Goal: Information Seeking & Learning: Learn about a topic

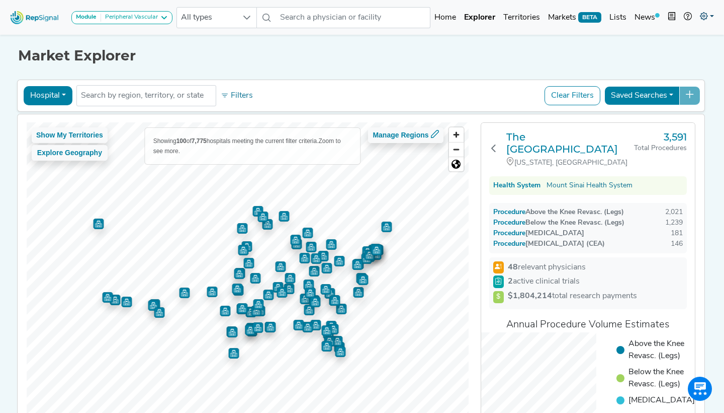
click at [711, 23] on link at bounding box center [707, 18] width 22 height 20
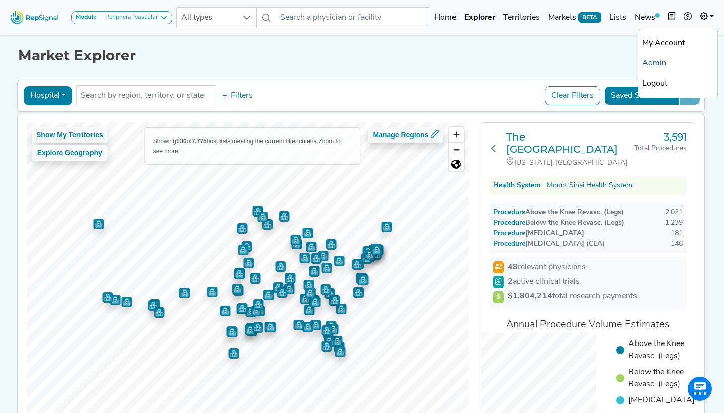
click at [656, 68] on link "Admin" at bounding box center [677, 63] width 79 height 20
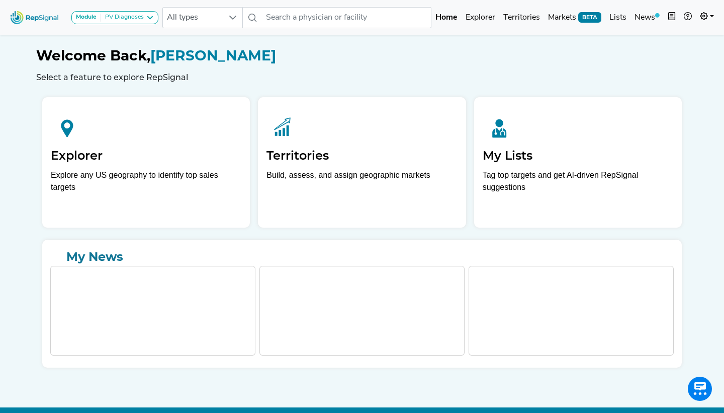
click at [142, 14] on div "PV Diagnoses" at bounding box center [122, 18] width 43 height 8
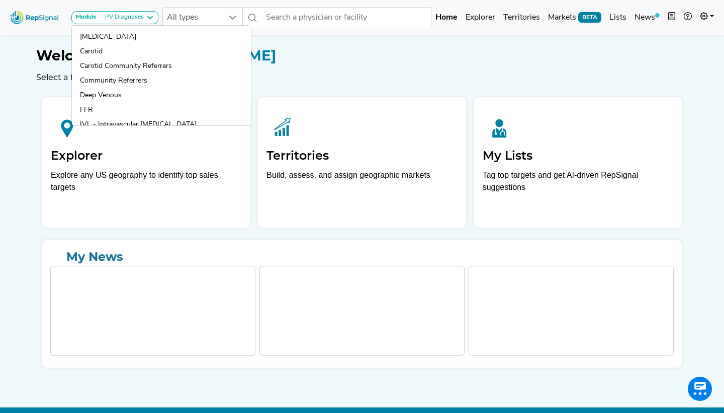
click at [414, 69] on div "Welcome Back, Blake Aschenbrener Select a feature to explore RepSignal" at bounding box center [362, 64] width 652 height 35
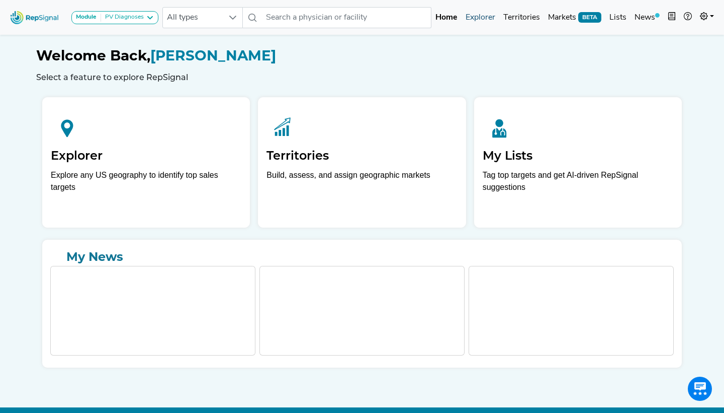
click at [479, 23] on link "Explorer" at bounding box center [481, 18] width 38 height 20
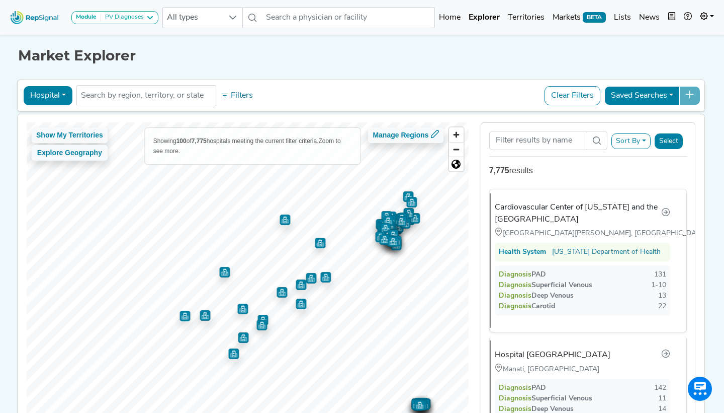
click at [122, 24] on div "Module PV Diagnoses Atherectomy Carotid Carotid Community Referrers Community R…" at bounding box center [114, 17] width 87 height 13
click at [122, 22] on button "Module PV Diagnoses" at bounding box center [114, 17] width 87 height 13
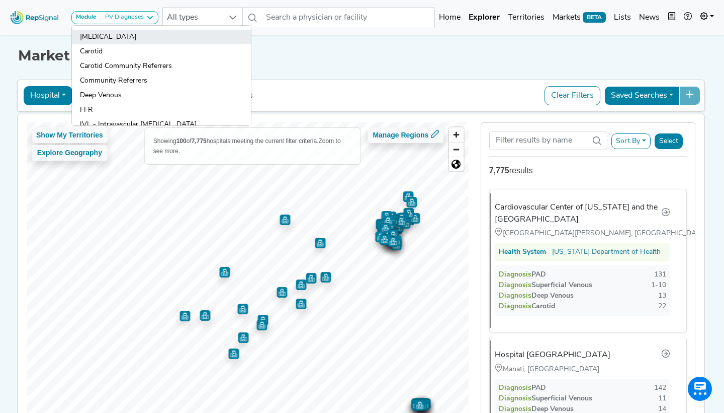
click at [104, 41] on link "[MEDICAL_DATA]" at bounding box center [161, 37] width 179 height 15
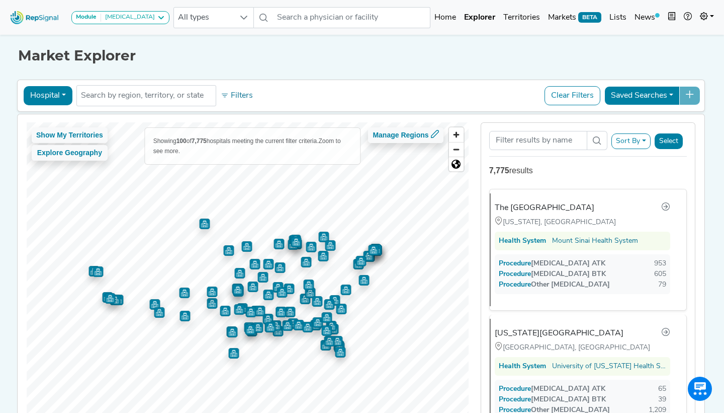
click at [128, 18] on div "[MEDICAL_DATA]" at bounding box center [128, 18] width 54 height 8
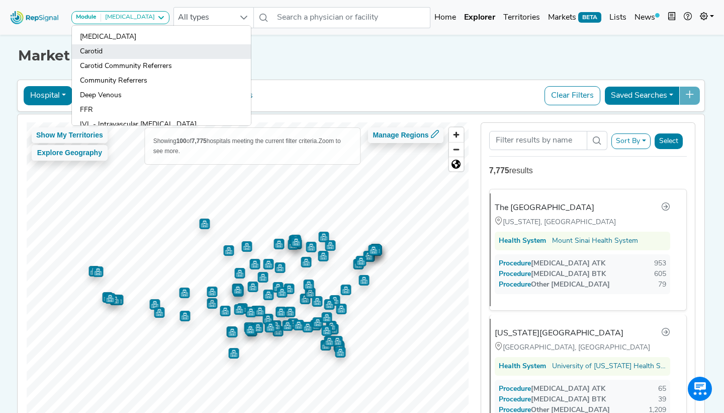
click at [119, 47] on link "Carotid" at bounding box center [161, 51] width 179 height 15
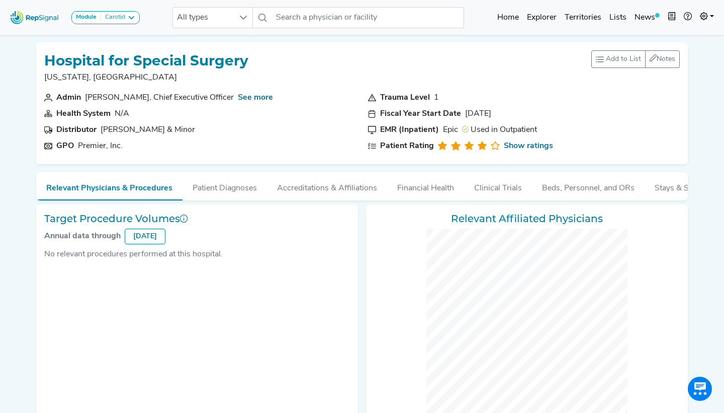
click at [111, 15] on div "Carotid" at bounding box center [113, 18] width 24 height 8
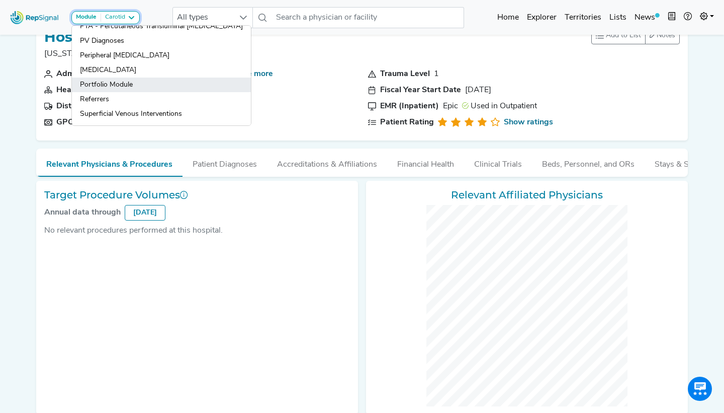
scroll to position [26, 0]
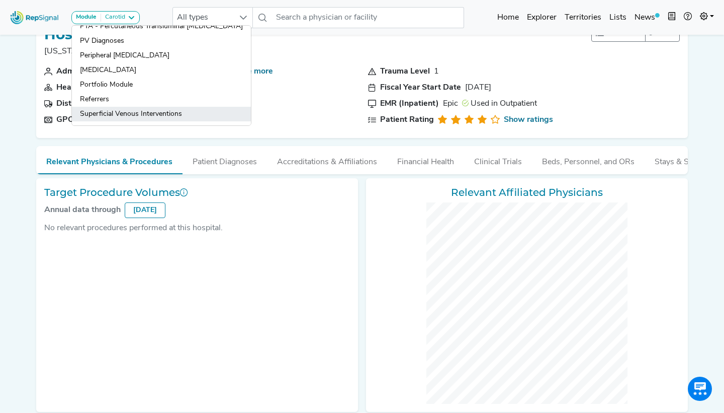
click at [131, 113] on link "Superficial Venous Interventions" at bounding box center [161, 114] width 179 height 15
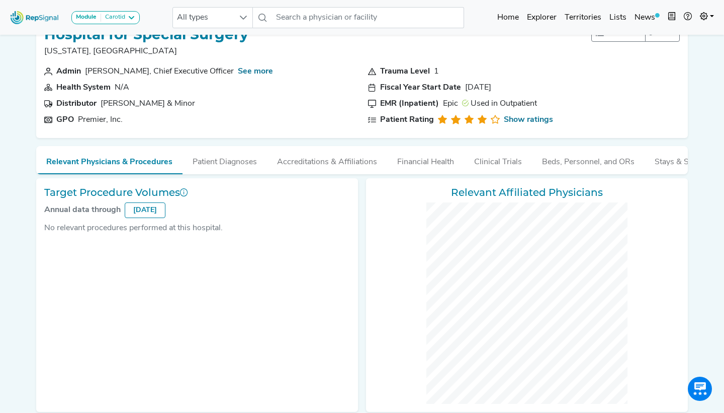
scroll to position [0, 0]
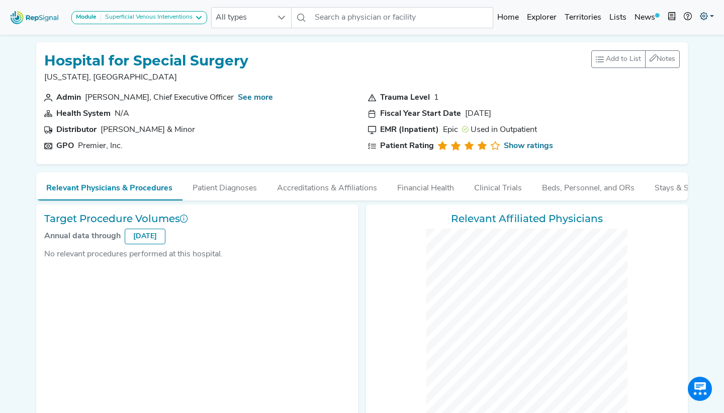
click at [704, 22] on link at bounding box center [707, 18] width 22 height 20
click at [136, 15] on div "Superficial Venous Interventions" at bounding box center [147, 18] width 92 height 8
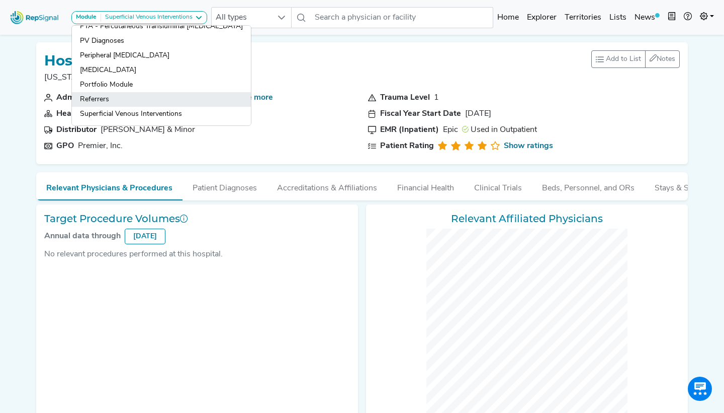
click at [128, 100] on link "Referrers" at bounding box center [161, 99] width 179 height 15
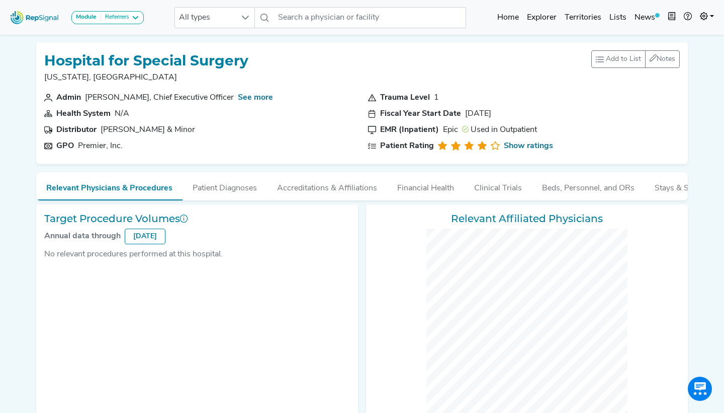
drag, startPoint x: 202, startPoint y: 51, endPoint x: 291, endPoint y: 150, distance: 132.9
click at [202, 172] on button "Patient Diagnoses" at bounding box center [225, 185] width 85 height 27
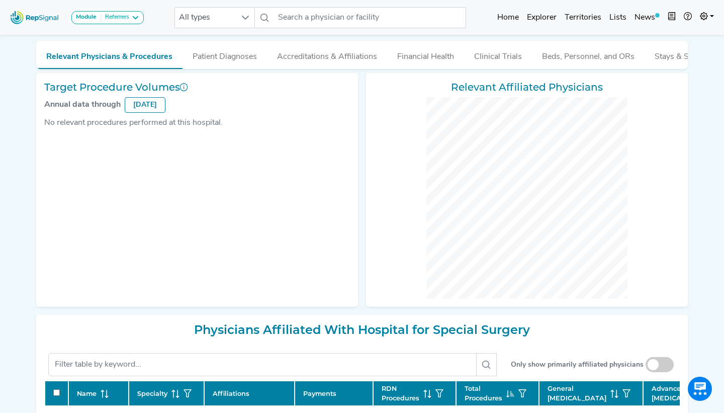
click at [202, 57] on button "Patient Diagnoses" at bounding box center [225, 54] width 85 height 27
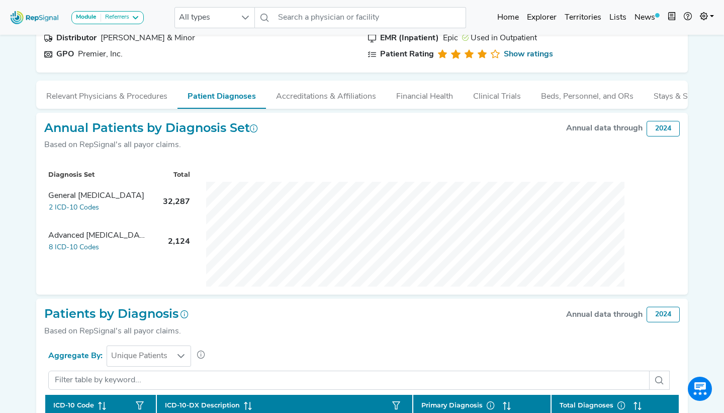
scroll to position [73, 0]
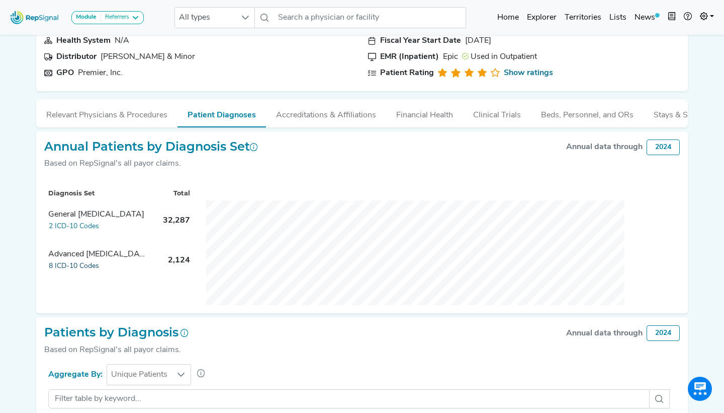
click at [90, 266] on button "8 ICD-10 Codes" at bounding box center [73, 266] width 51 height 12
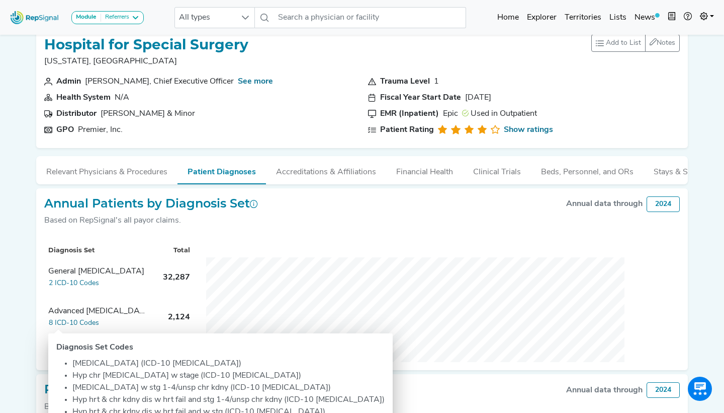
scroll to position [1, 0]
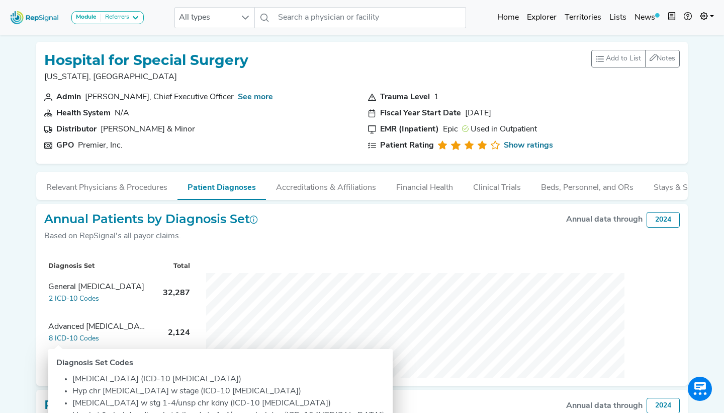
click at [344, 233] on div "Annual Patients by Diagnosis Set Based on RepSignal's all payor claims. Annual …" at bounding box center [362, 231] width 636 height 39
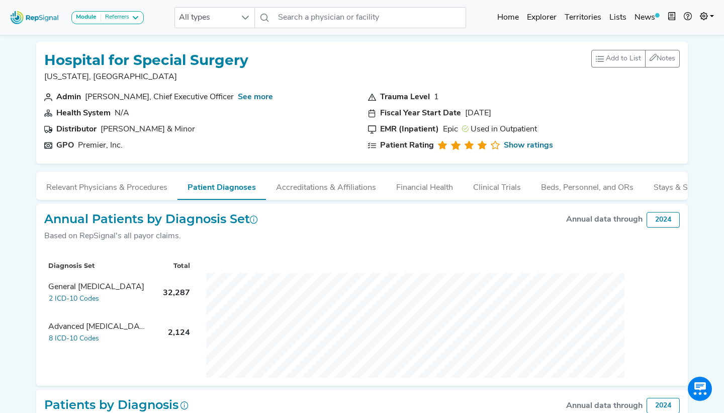
click at [109, 24] on button "Module Referrers" at bounding box center [107, 17] width 72 height 13
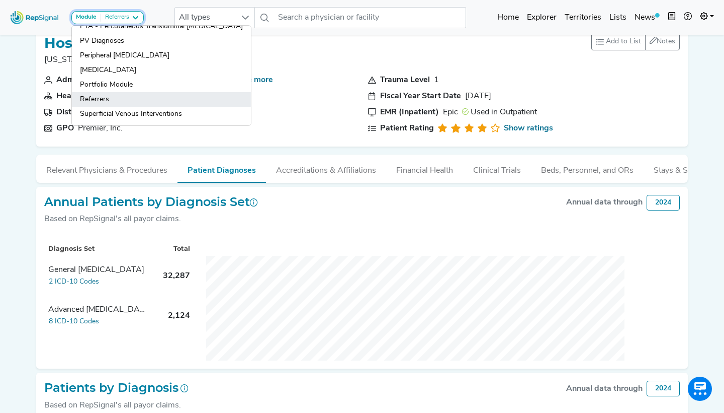
scroll to position [19, 0]
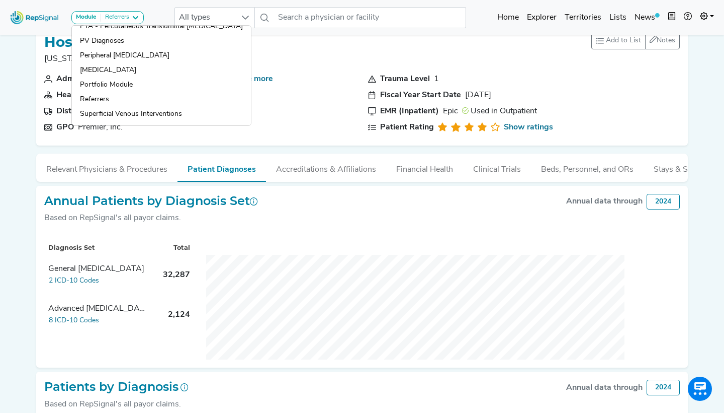
click at [272, 119] on div "Admin Louis A Shapiro, Chief Executive Officer See more Health System N/A Distr…" at bounding box center [200, 105] width 324 height 64
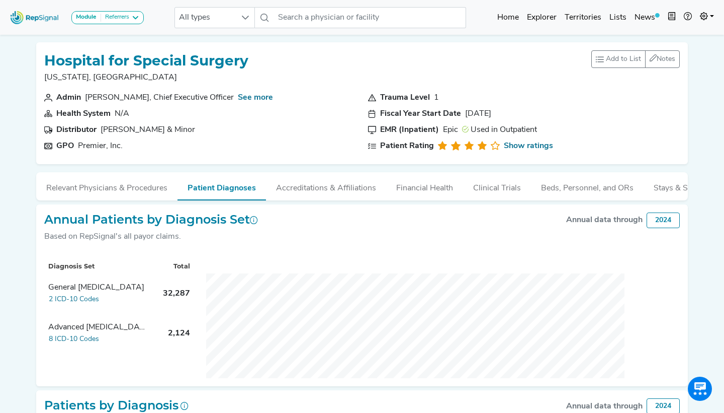
scroll to position [0, 0]
click at [113, 19] on div "Referrers" at bounding box center [115, 18] width 28 height 8
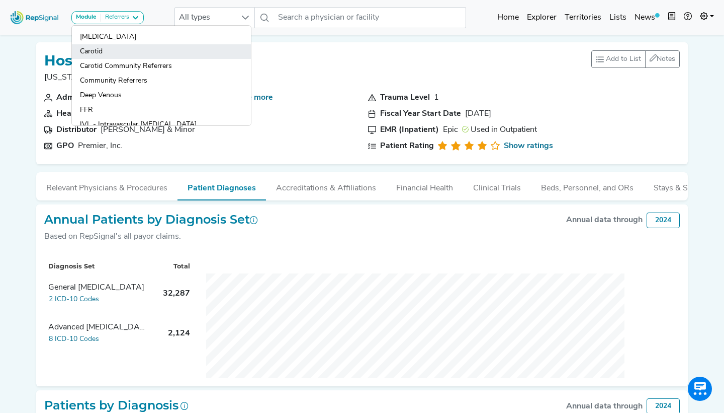
click at [124, 45] on link "Carotid" at bounding box center [161, 51] width 179 height 15
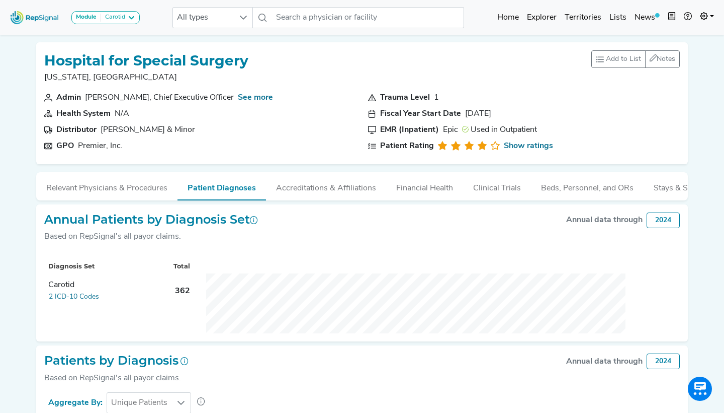
click at [121, 19] on div "Carotid" at bounding box center [113, 18] width 24 height 8
click at [115, 17] on div "Carotid" at bounding box center [113, 18] width 24 height 8
click at [112, 15] on div "Carotid" at bounding box center [113, 18] width 24 height 8
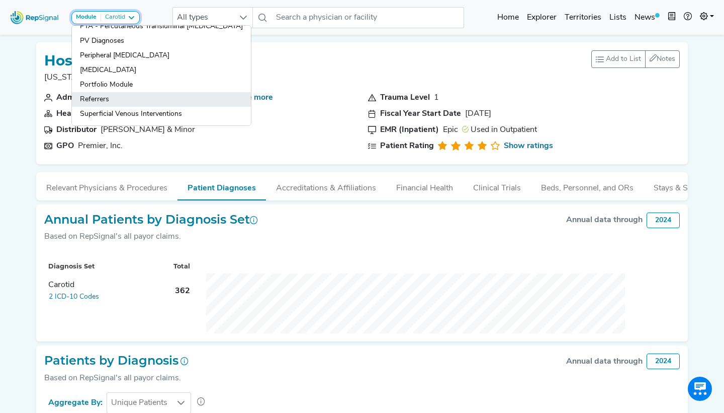
scroll to position [142, 0]
click at [105, 101] on link "Referrers" at bounding box center [161, 99] width 179 height 15
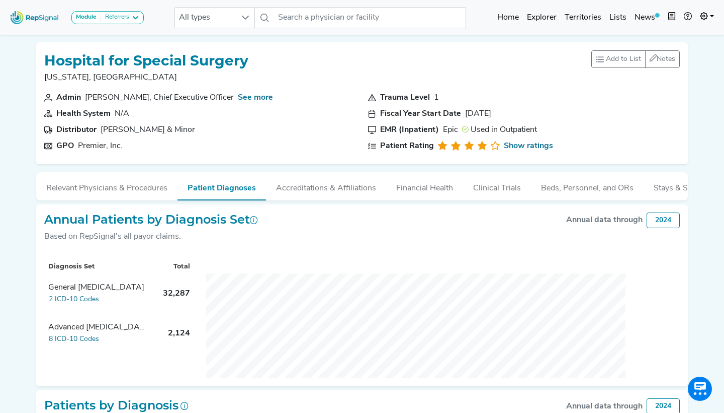
click at [289, 140] on section "GPO Premier, Inc." at bounding box center [200, 146] width 312 height 12
click at [350, 188] on button "Accreditations & Affiliations" at bounding box center [326, 185] width 120 height 27
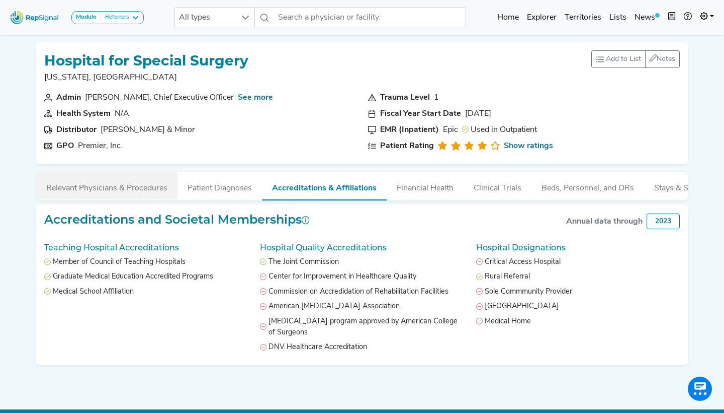
click at [110, 191] on button "Relevant Physicians & Procedures" at bounding box center [106, 185] width 141 height 27
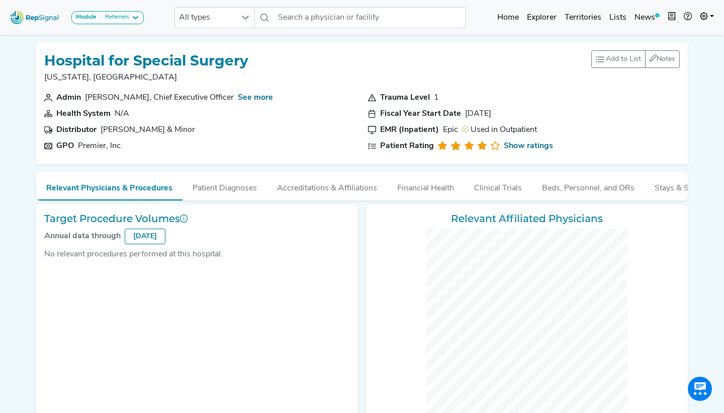
click at [129, 19] on div "Referrers" at bounding box center [115, 18] width 28 height 8
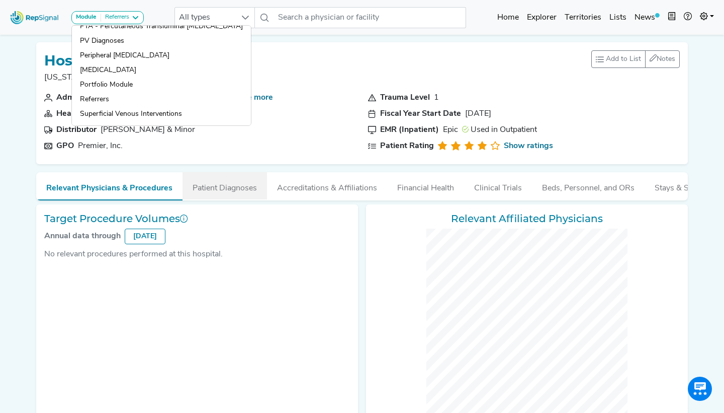
click at [210, 174] on button "Patient Diagnoses" at bounding box center [225, 185] width 85 height 27
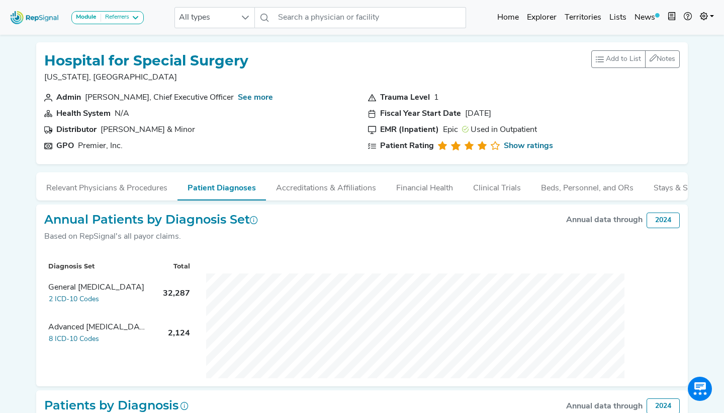
click at [113, 14] on div "Referrers" at bounding box center [115, 18] width 28 height 8
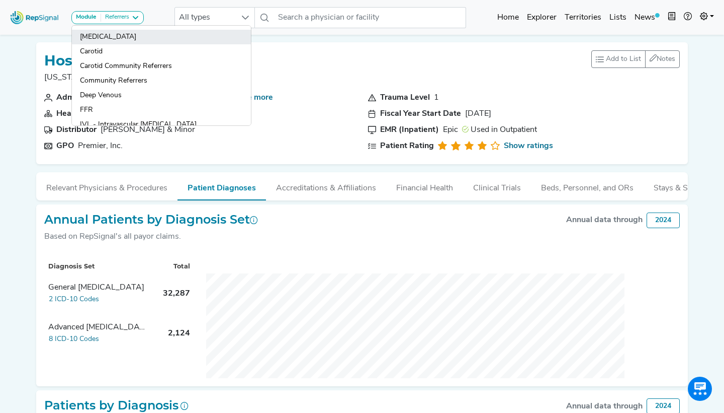
click at [112, 41] on link "[MEDICAL_DATA]" at bounding box center [161, 37] width 179 height 15
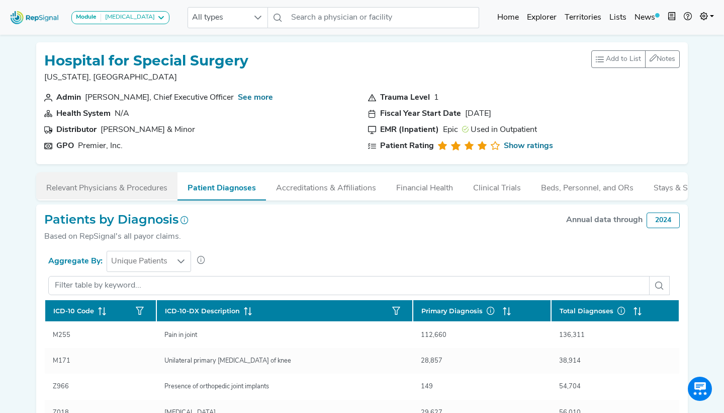
click at [128, 179] on button "Relevant Physicians & Procedures" at bounding box center [106, 185] width 141 height 27
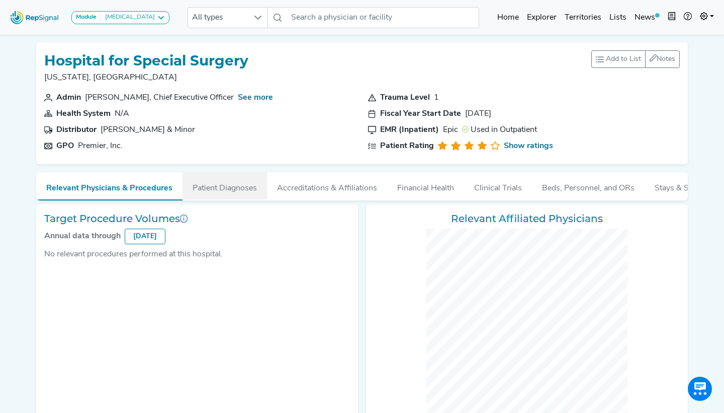
click at [208, 180] on button "Patient Diagnoses" at bounding box center [225, 185] width 85 height 27
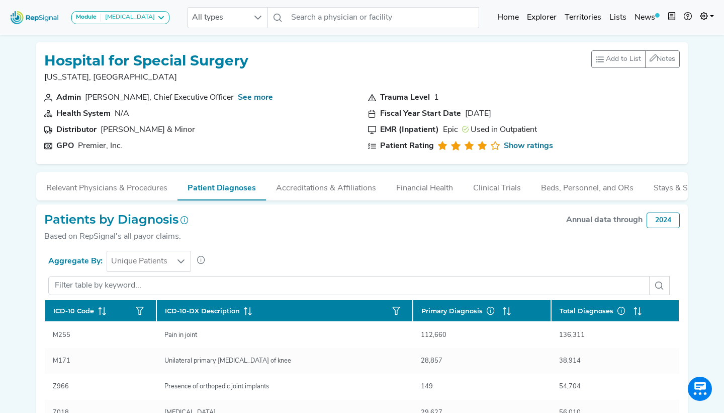
click at [126, 18] on div "[MEDICAL_DATA]" at bounding box center [128, 18] width 54 height 8
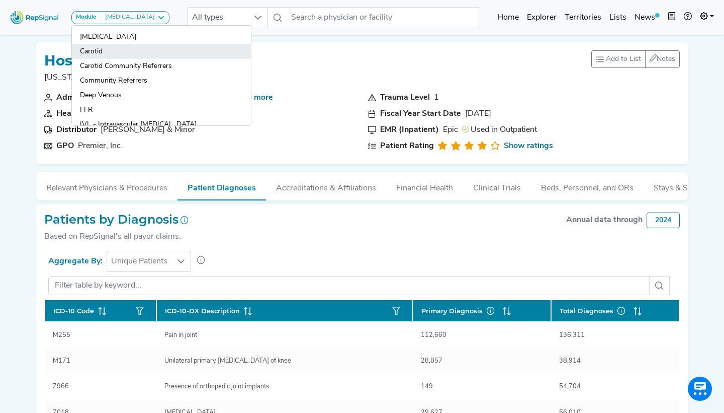
click at [121, 50] on link "Carotid" at bounding box center [161, 51] width 179 height 15
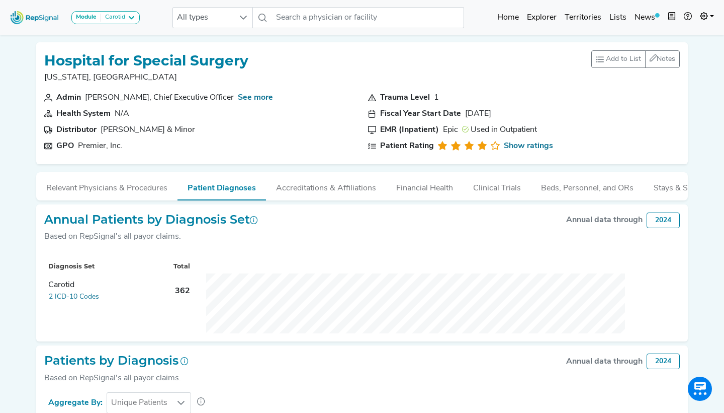
click at [115, 11] on div "Module Carotid Atherectomy Carotid Carotid Community Referrers Community Referr…" at bounding box center [105, 17] width 68 height 13
click at [115, 17] on div "Carotid" at bounding box center [113, 18] width 24 height 8
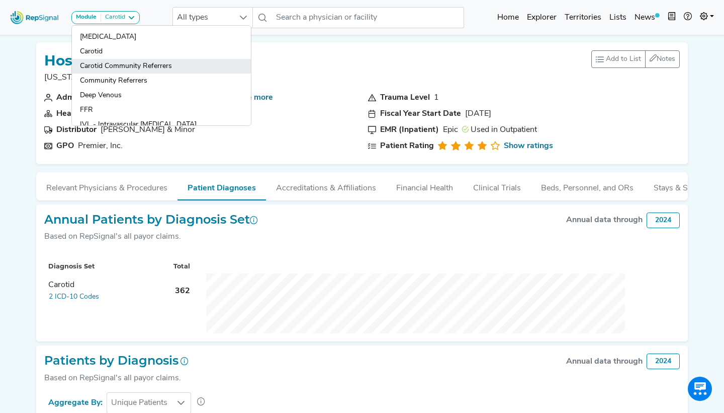
click at [107, 68] on link "Carotid Community Referrers" at bounding box center [161, 66] width 179 height 15
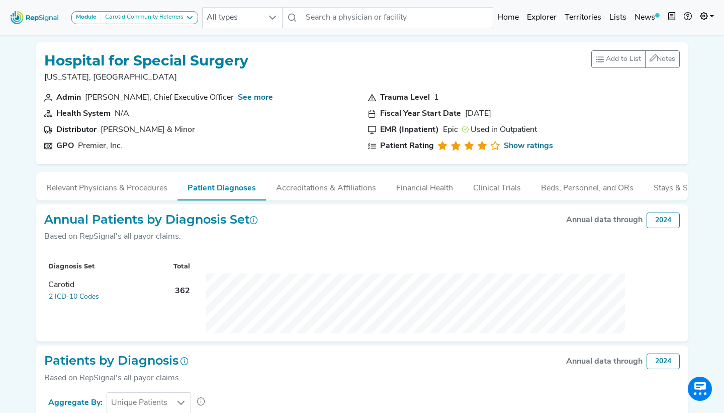
click at [175, 15] on div "Carotid Community Referrers" at bounding box center [142, 18] width 83 height 8
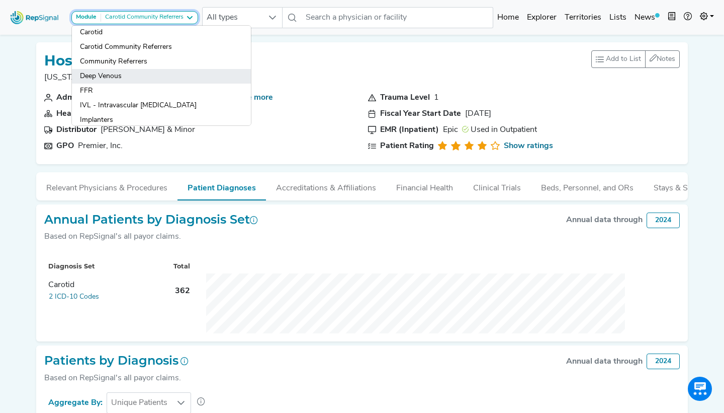
scroll to position [21, 0]
click at [125, 80] on link "Deep Venous" at bounding box center [161, 74] width 179 height 15
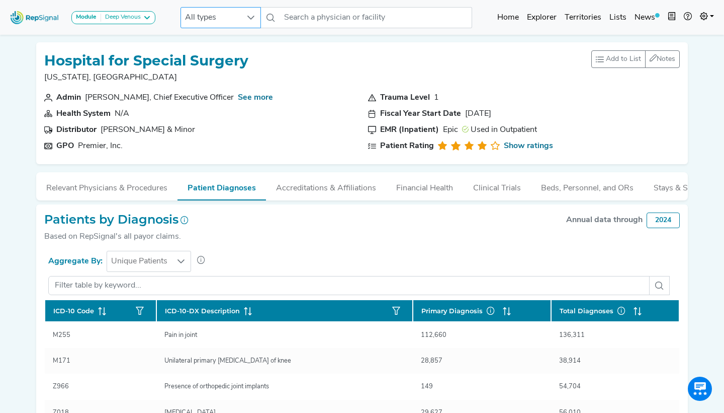
scroll to position [0, 0]
click at [131, 21] on div "Deep Venous" at bounding box center [121, 18] width 40 height 8
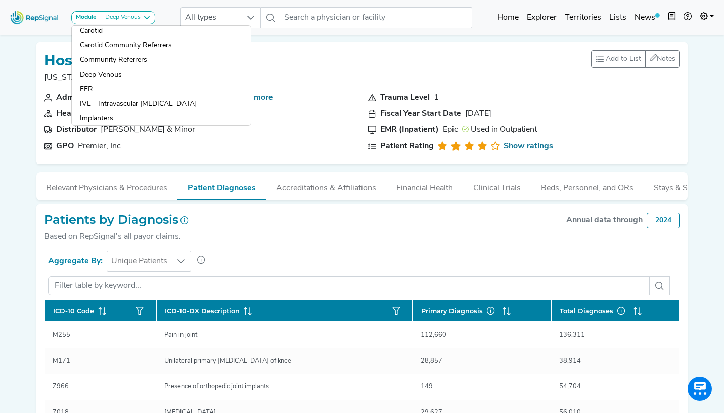
click at [100, 85] on link "FFR" at bounding box center [161, 89] width 179 height 15
click at [91, 86] on div "Hospital for Special Surgery New York, NY" at bounding box center [146, 70] width 204 height 41
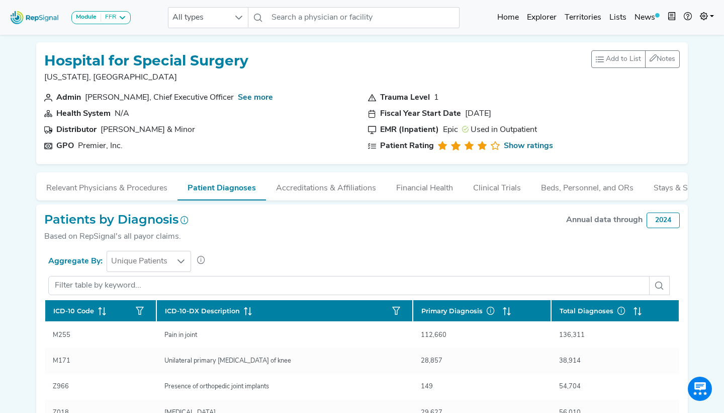
click at [121, 17] on icon at bounding box center [122, 18] width 8 height 8
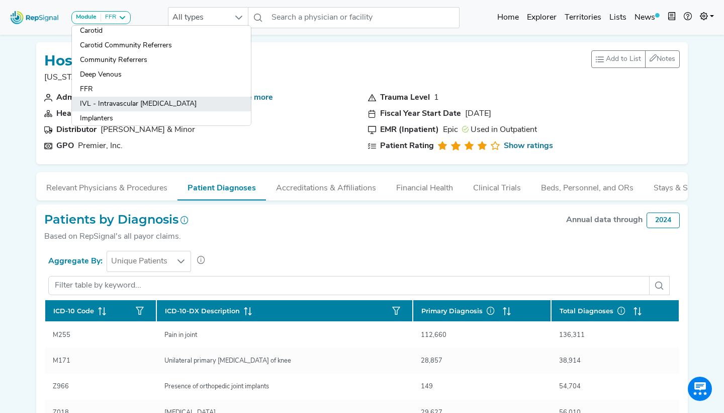
click at [108, 108] on link "IVL - Intravascular [MEDICAL_DATA]" at bounding box center [161, 104] width 179 height 15
